Goal: Find specific page/section: Find specific page/section

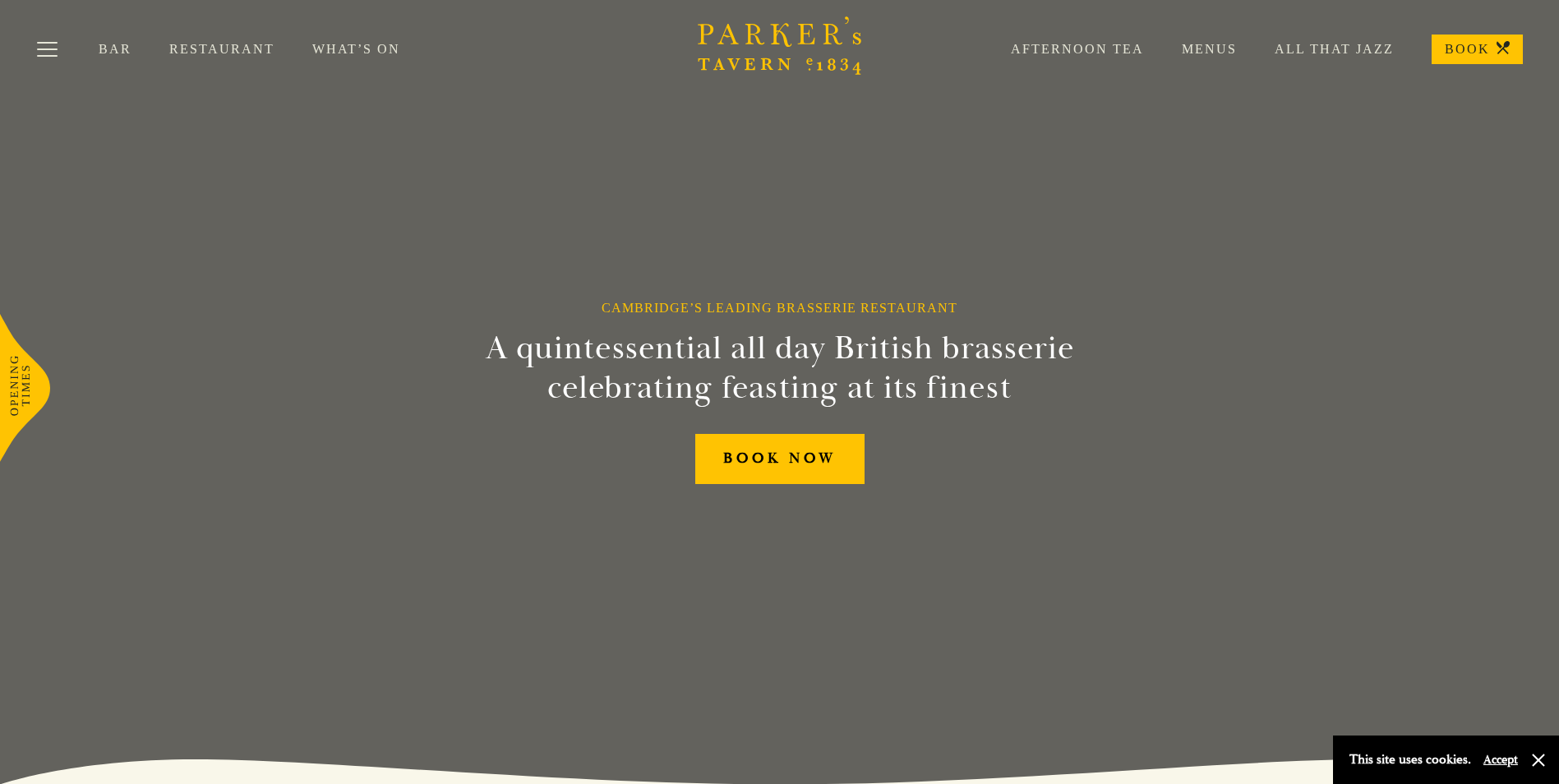
click at [1225, 48] on link "Menus" at bounding box center [1191, 49] width 93 height 16
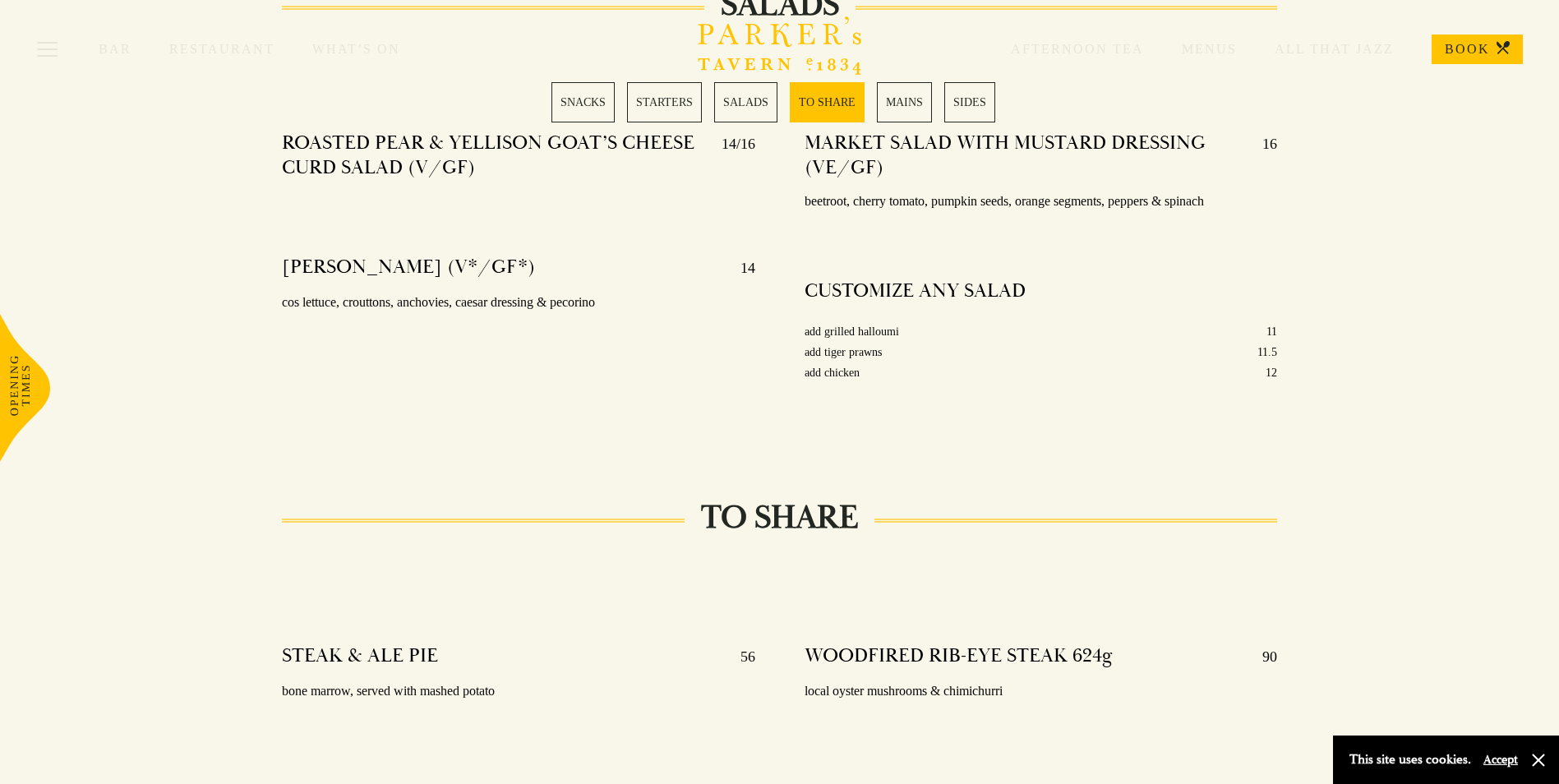
scroll to position [2300, 0]
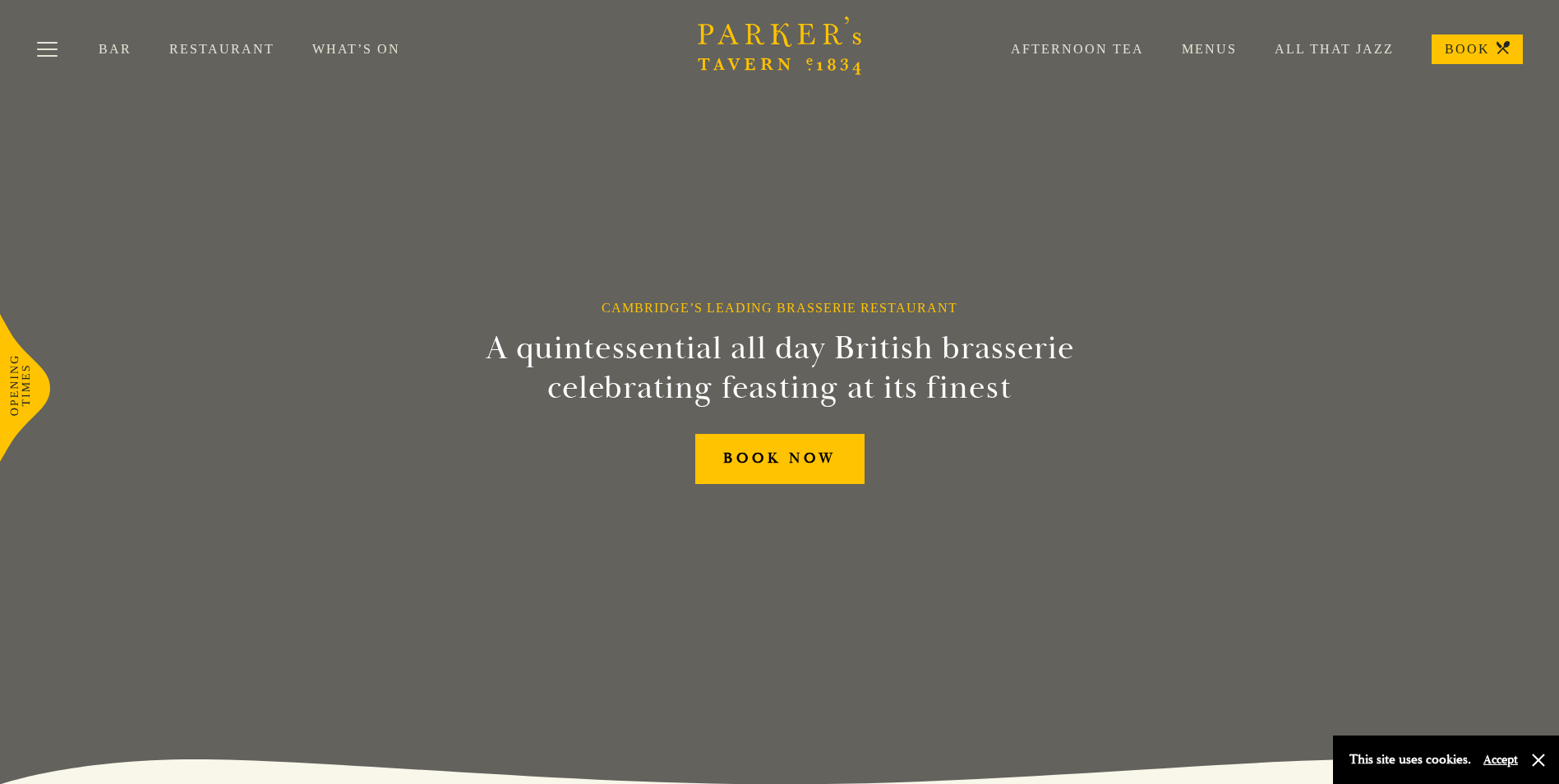
click at [1118, 45] on link "Afternoon Tea" at bounding box center [1058, 49] width 171 height 16
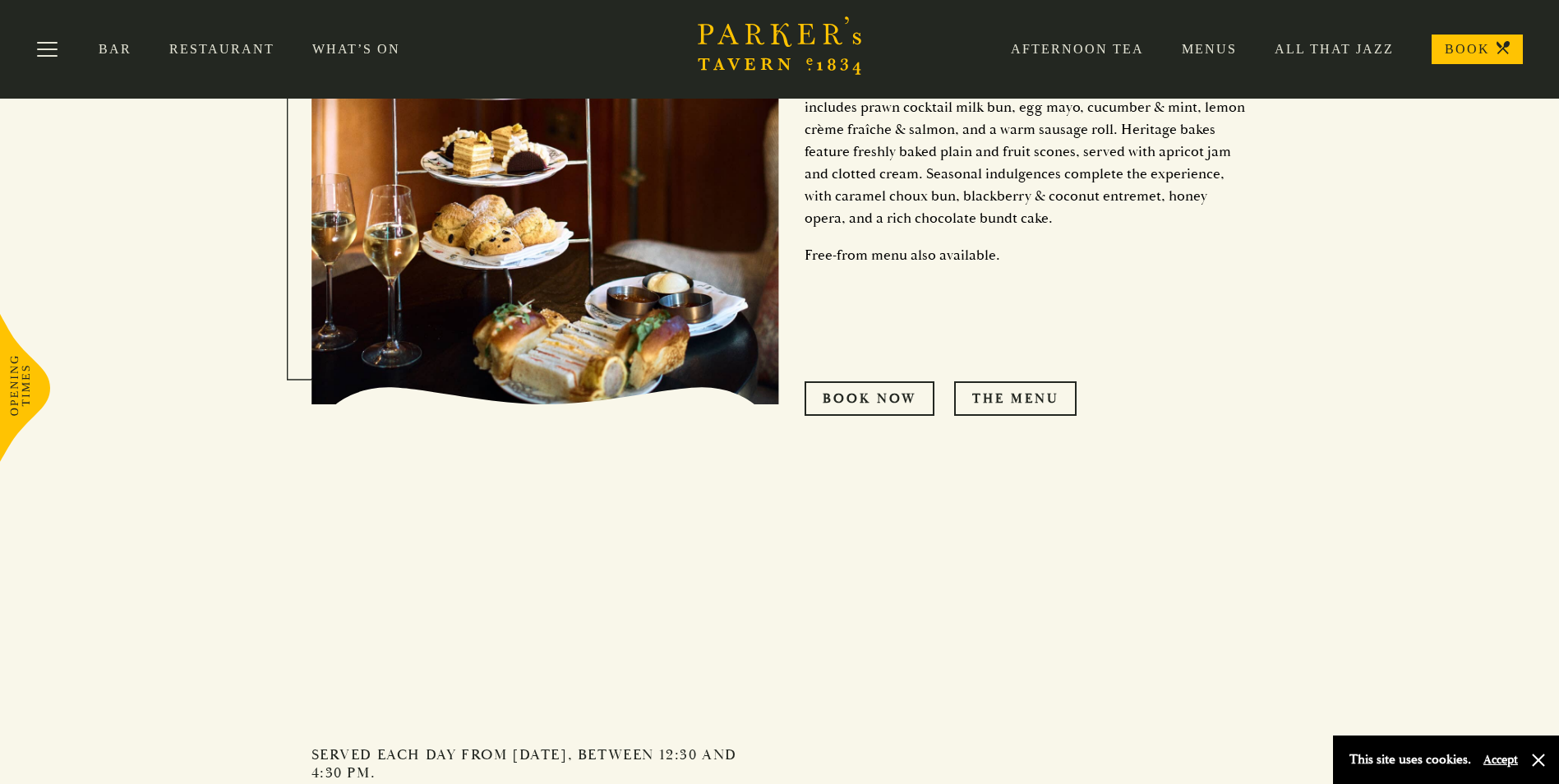
scroll to position [822, 0]
